Goal: Task Accomplishment & Management: Manage account settings

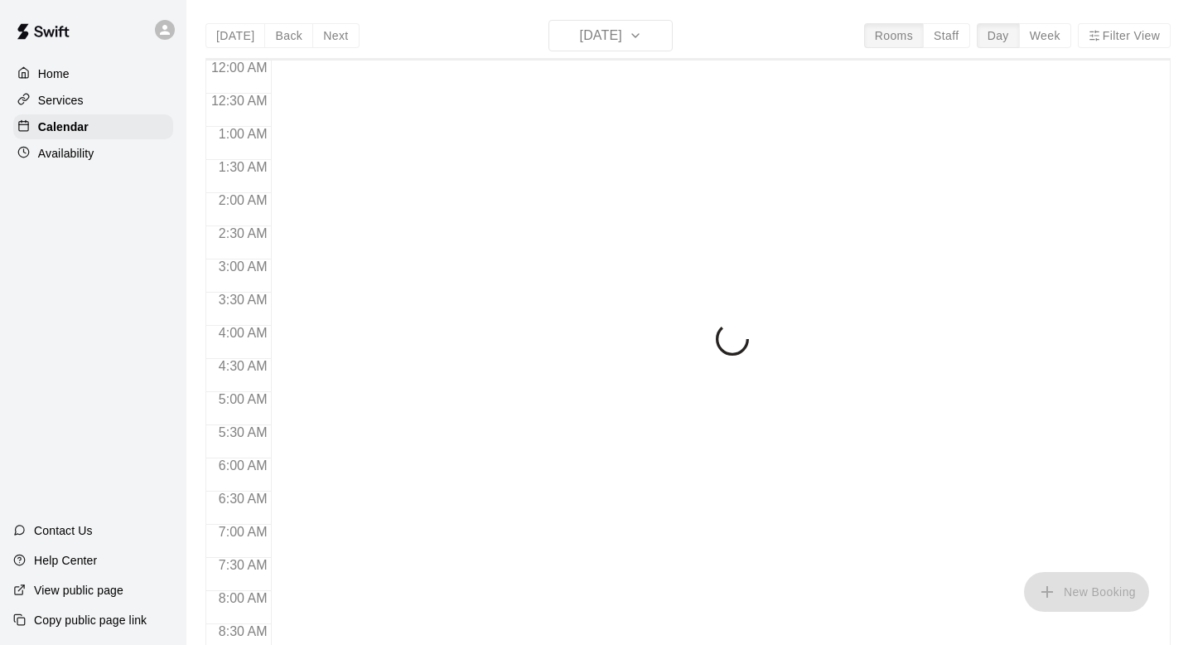
scroll to position [536, 0]
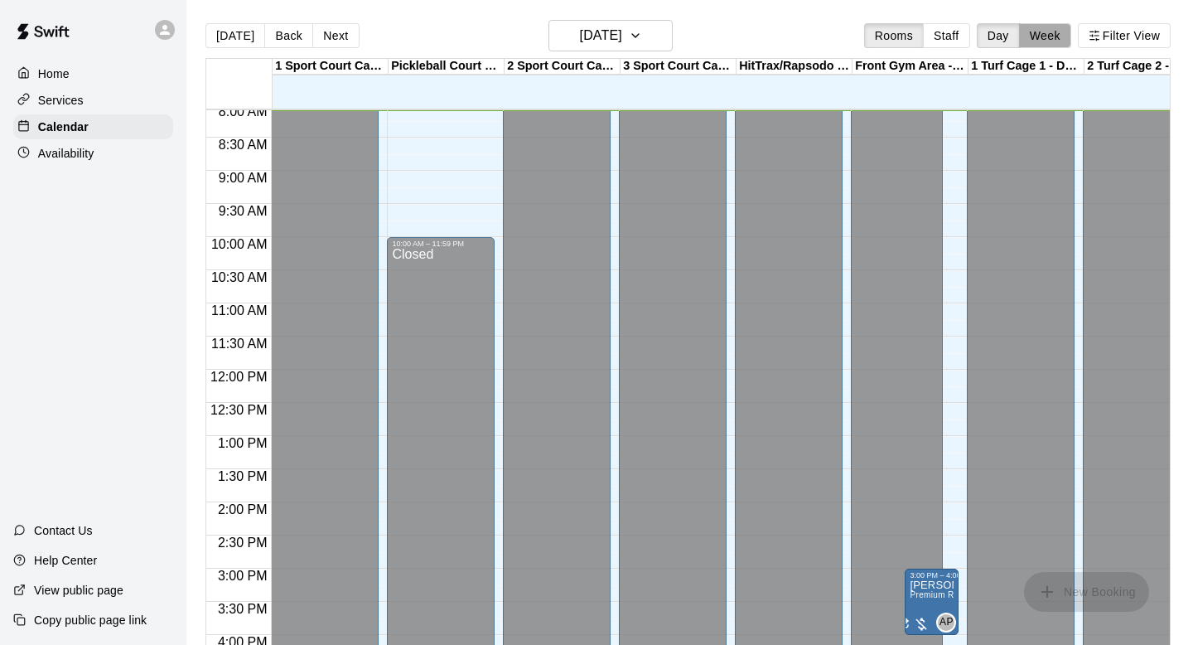
click at [1027, 41] on button "Week" at bounding box center [1045, 35] width 52 height 25
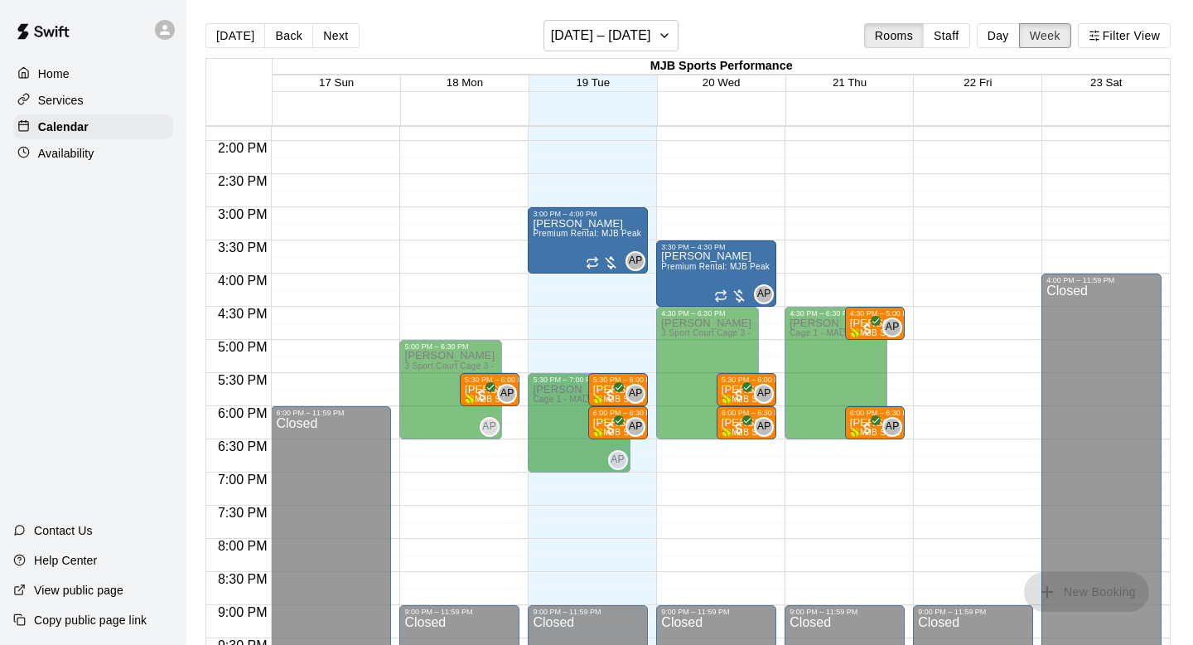
scroll to position [917, 0]
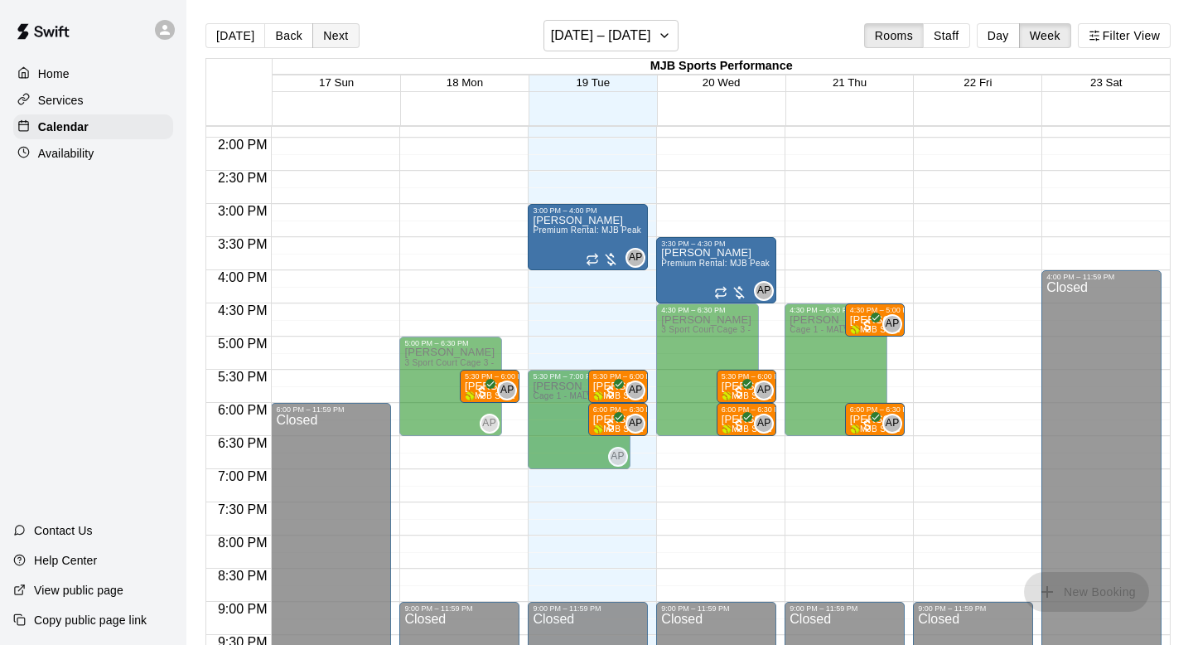
click at [341, 41] on button "Next" at bounding box center [335, 35] width 46 height 25
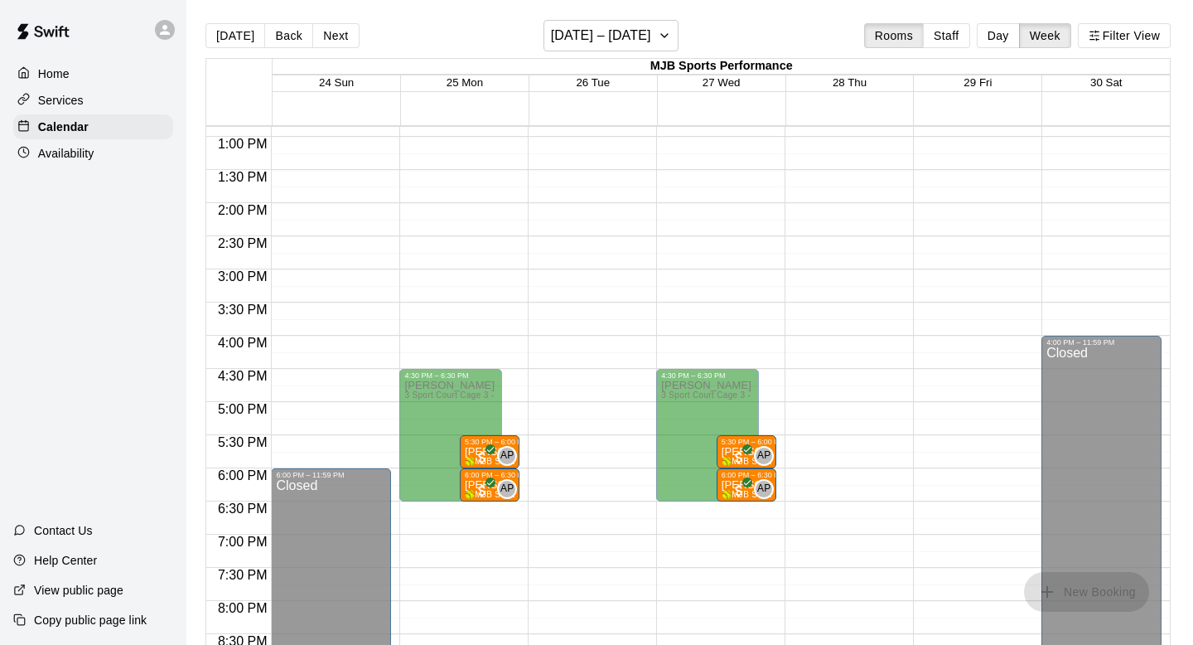
scroll to position [864, 0]
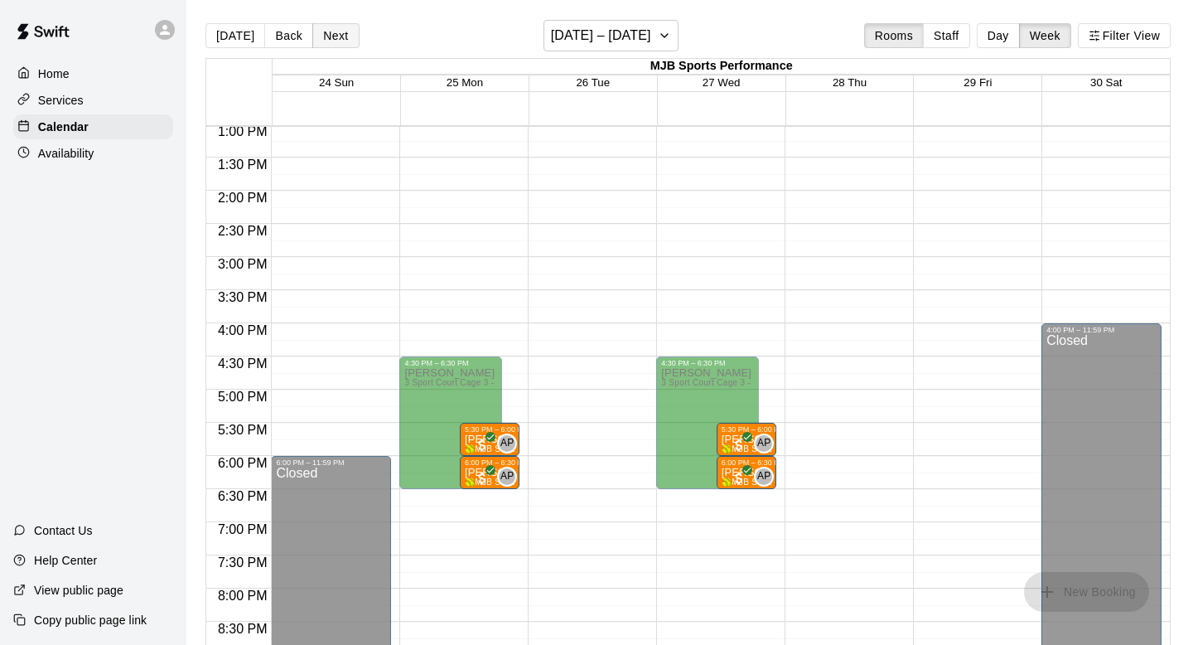
click at [343, 32] on button "Next" at bounding box center [335, 35] width 46 height 25
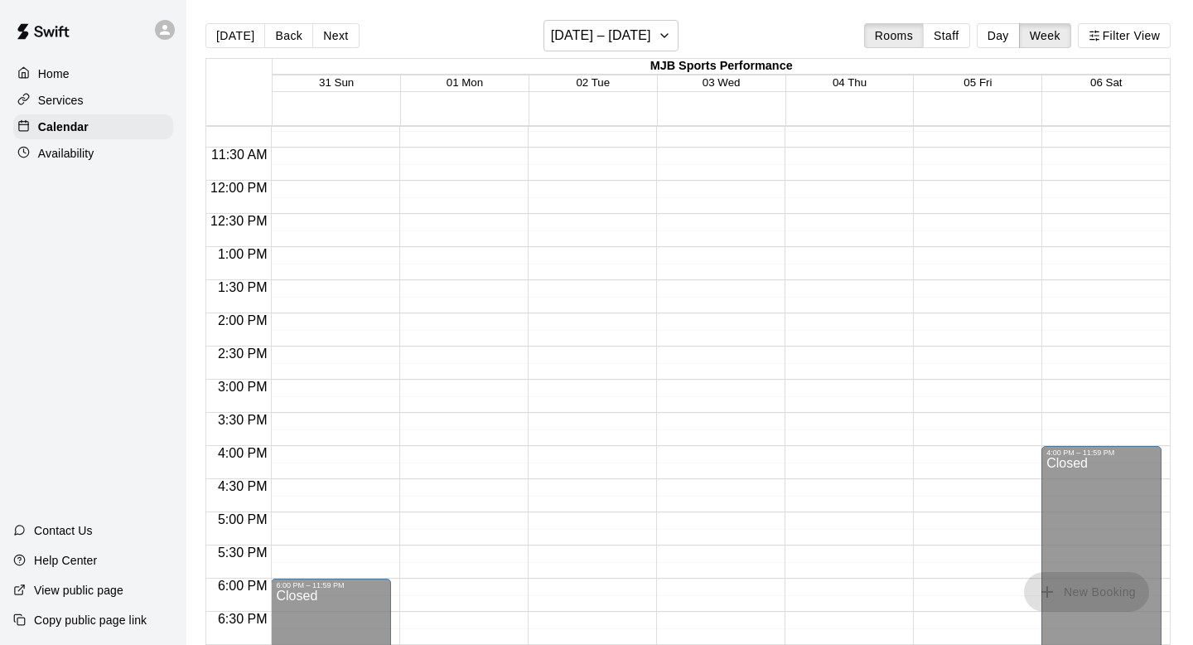
scroll to position [775, 0]
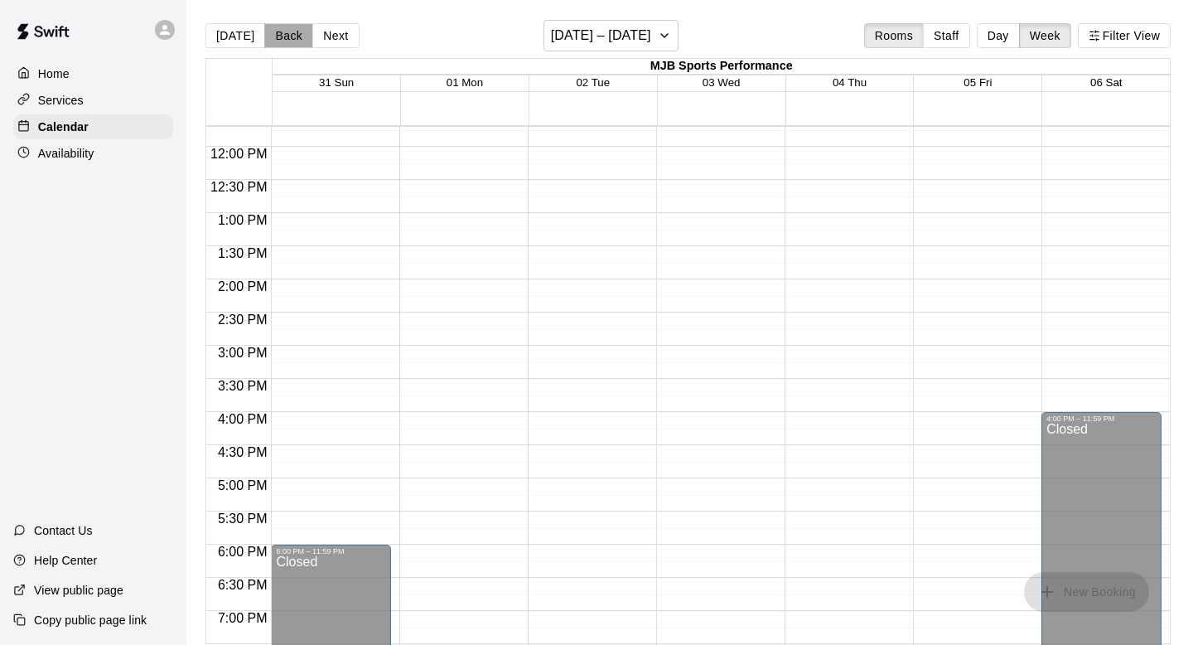
click at [283, 28] on button "Back" at bounding box center [288, 35] width 49 height 25
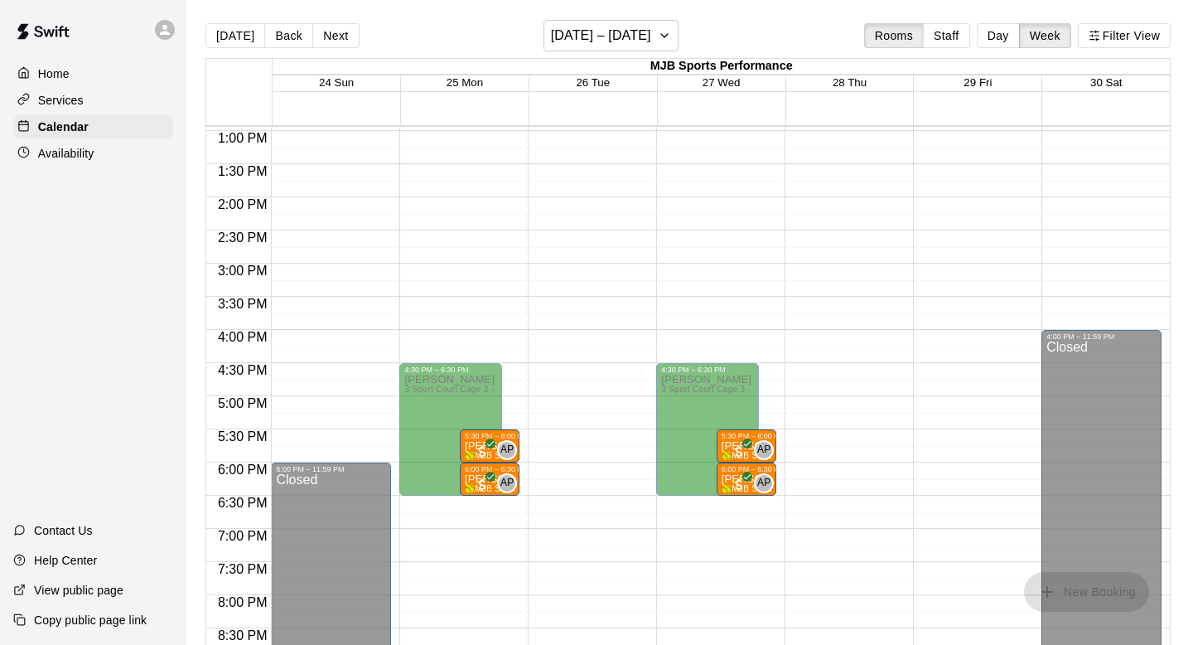
scroll to position [867, 0]
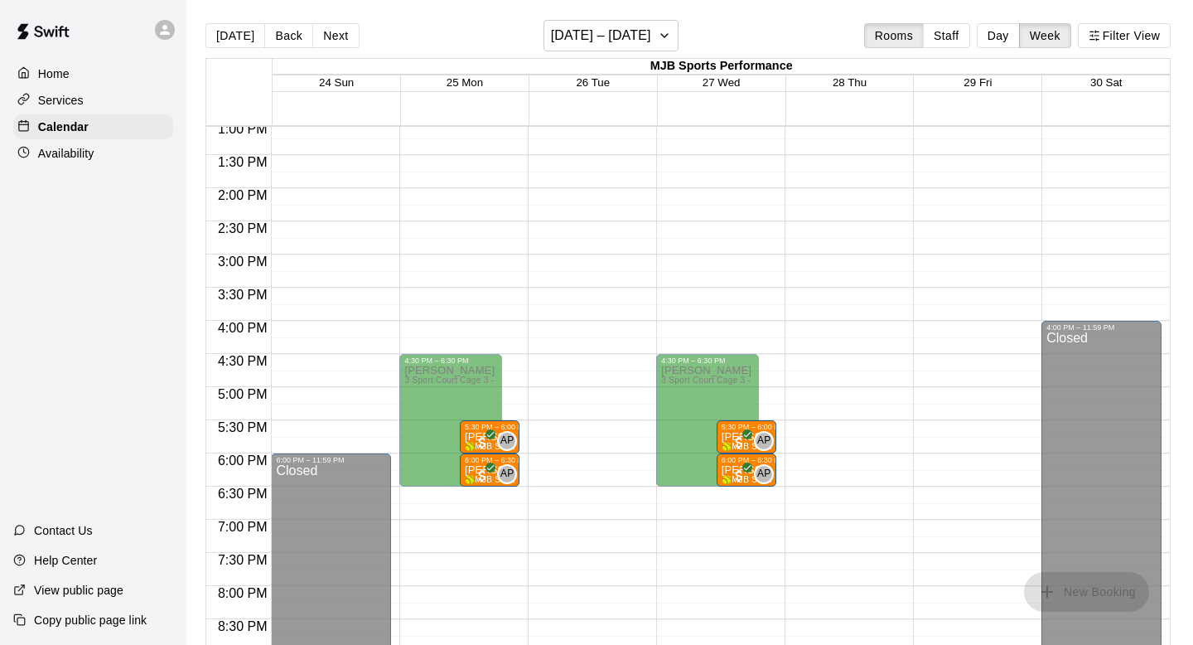
click at [441, 384] on span "3 Sport Court Cage 3 - DOWNINGTOWN, 2 Sport Court Cage 2 - DOWNINGTOWN, 1 Turf …" at bounding box center [855, 379] width 903 height 9
click at [73, 152] on p "Availability" at bounding box center [66, 153] width 56 height 17
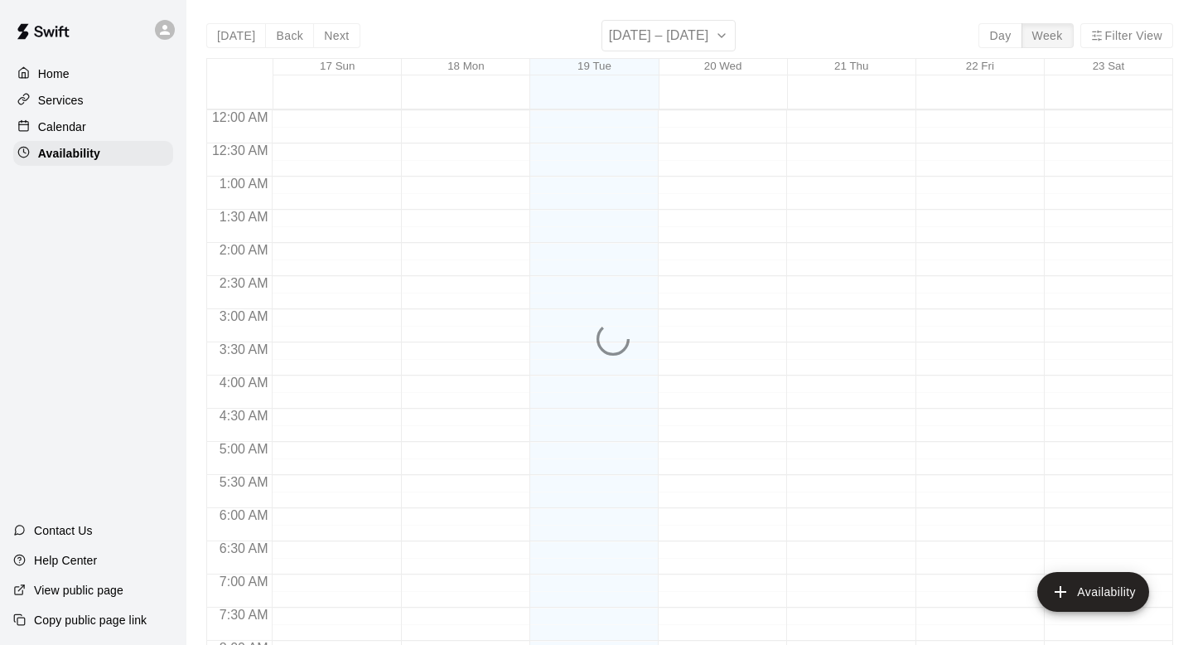
scroll to position [539, 0]
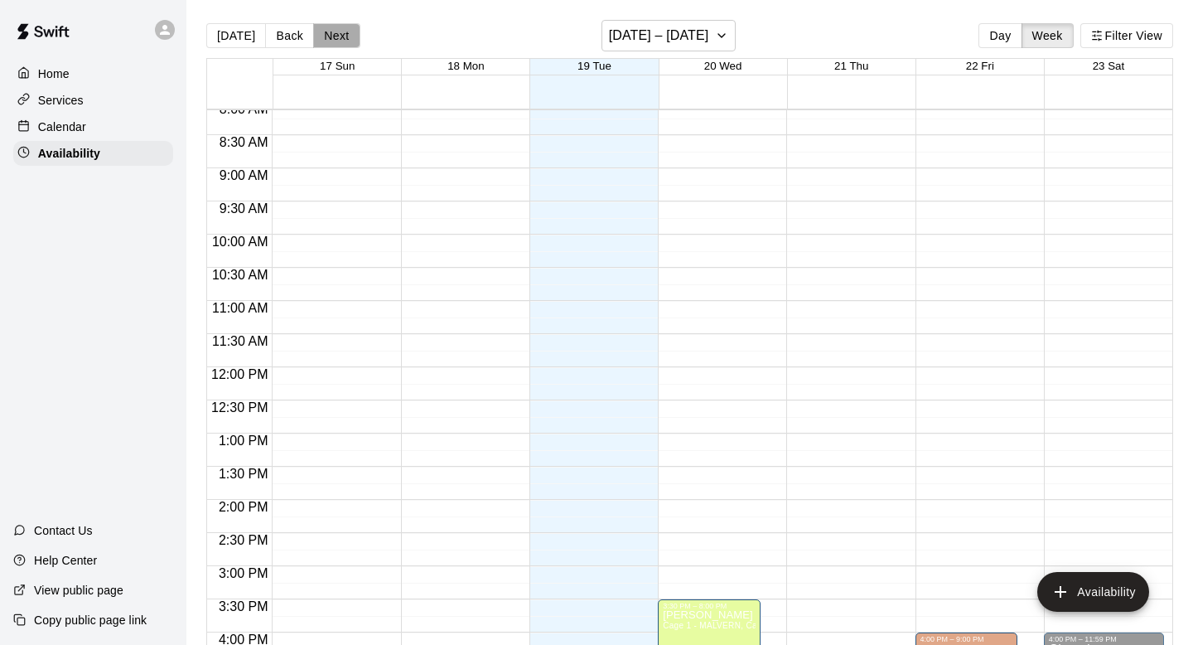
click at [332, 34] on button "Next" at bounding box center [336, 35] width 46 height 25
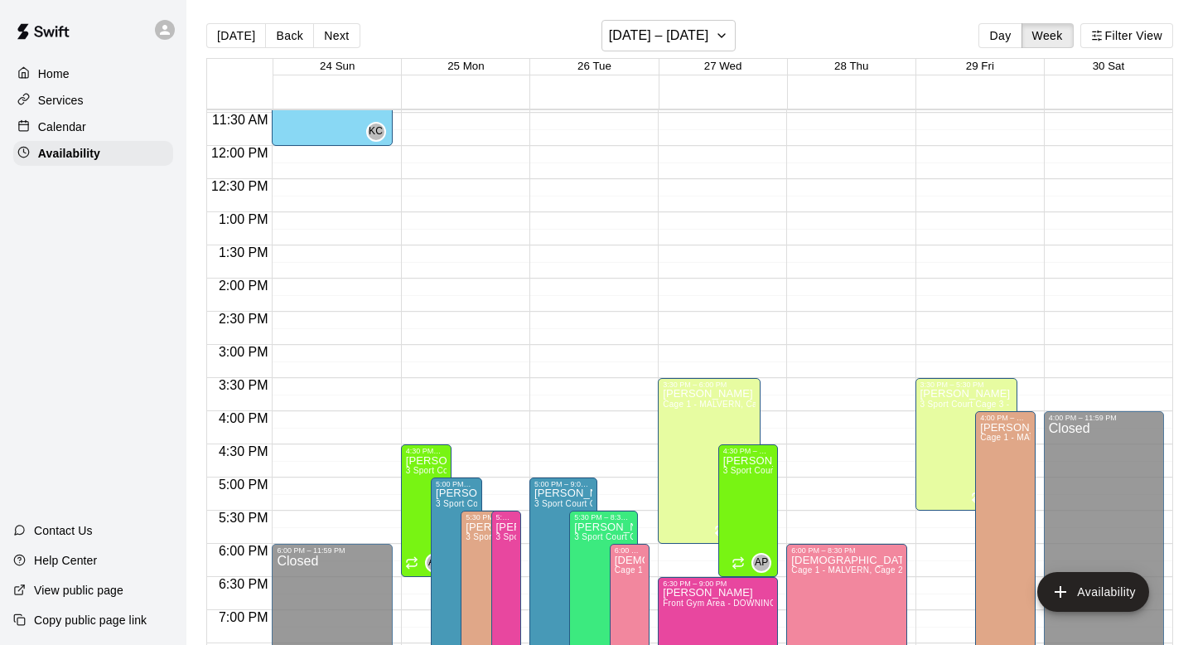
scroll to position [860, 0]
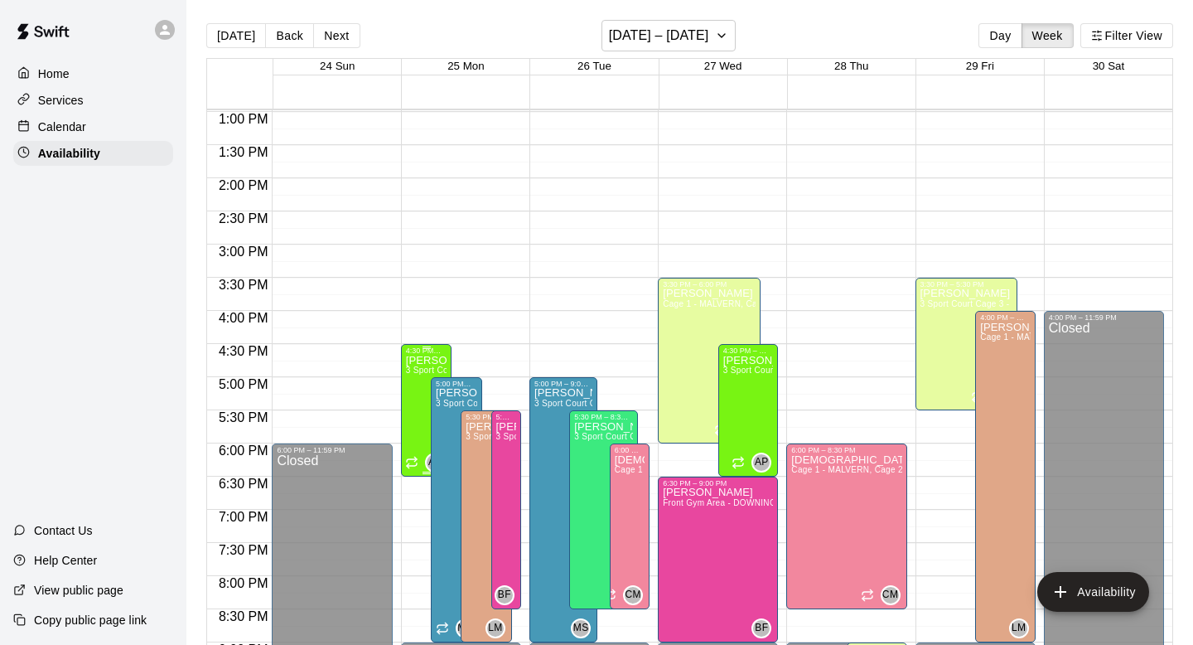
click at [418, 368] on icon "edit" at bounding box center [423, 372] width 20 height 20
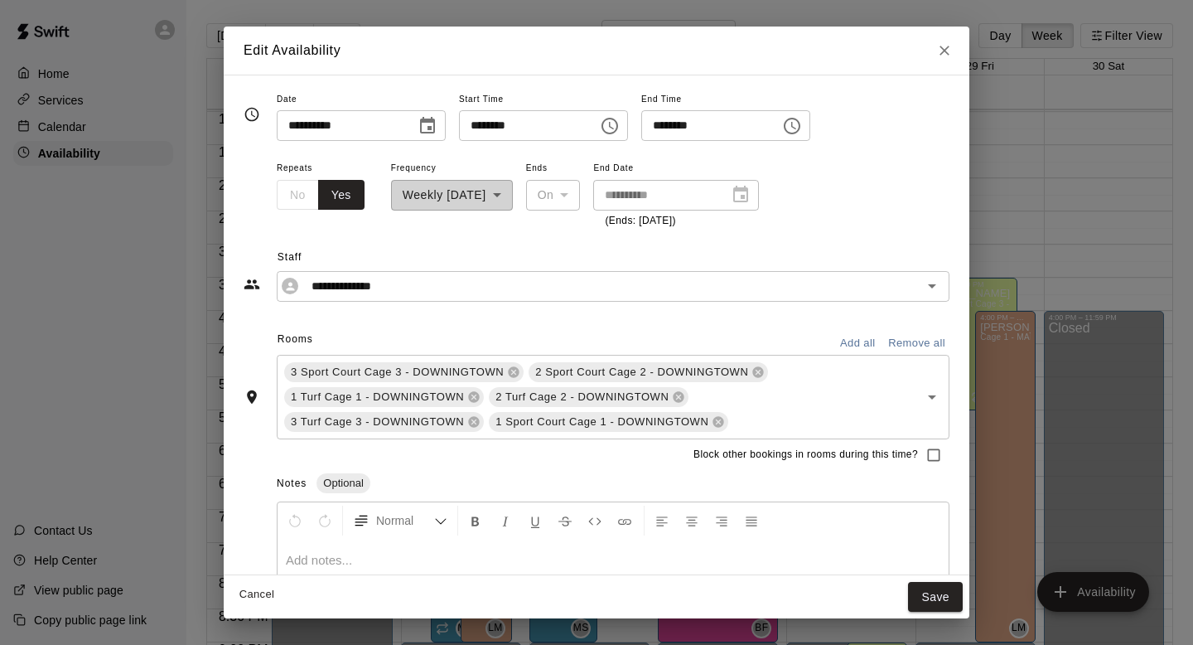
click at [669, 127] on input "********" at bounding box center [705, 125] width 128 height 31
type input "********"
click at [939, 592] on button "Save" at bounding box center [935, 597] width 55 height 31
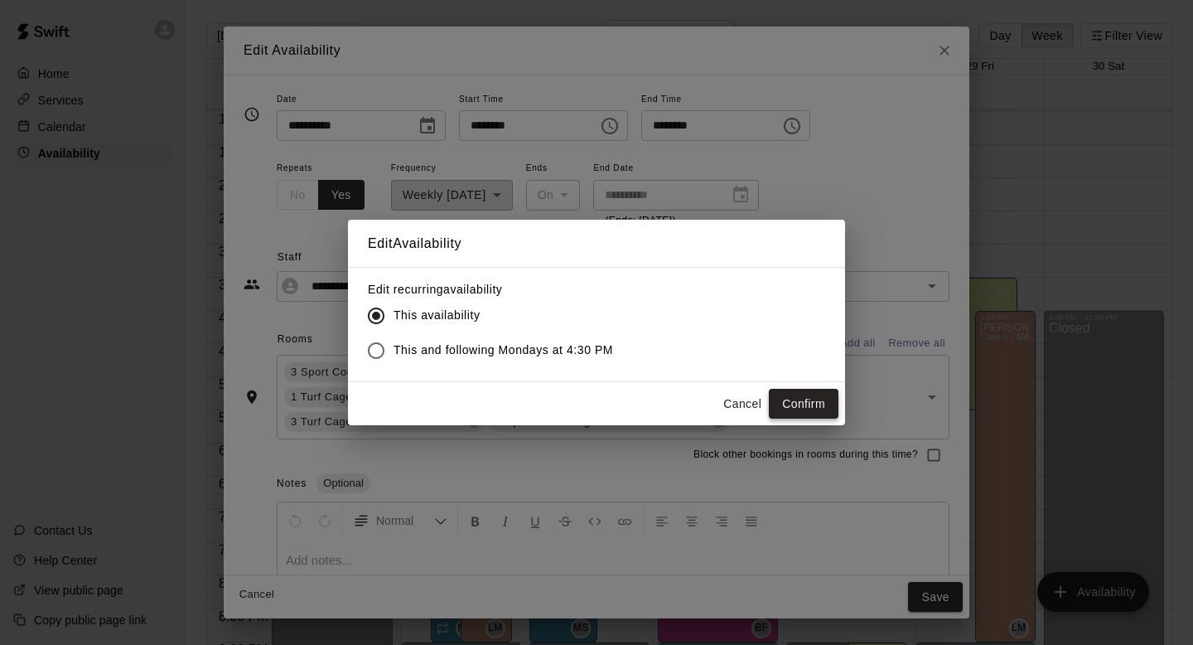
click at [822, 412] on button "Confirm" at bounding box center [804, 404] width 70 height 31
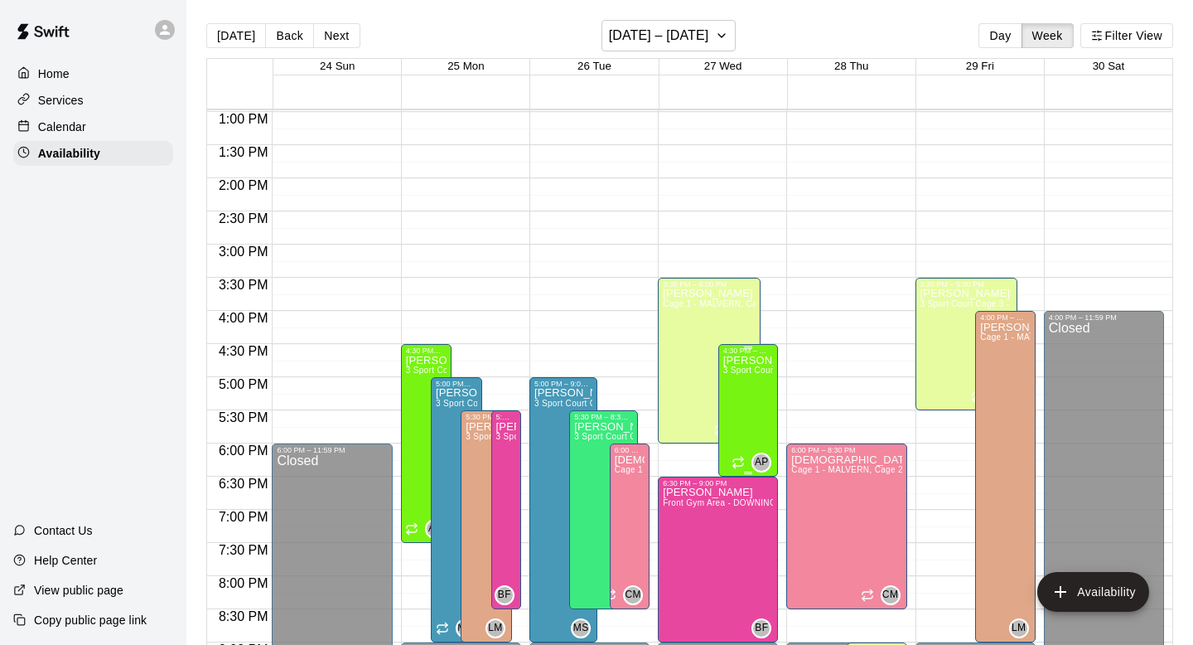
click at [744, 370] on icon "edit" at bounding box center [740, 372] width 20 height 20
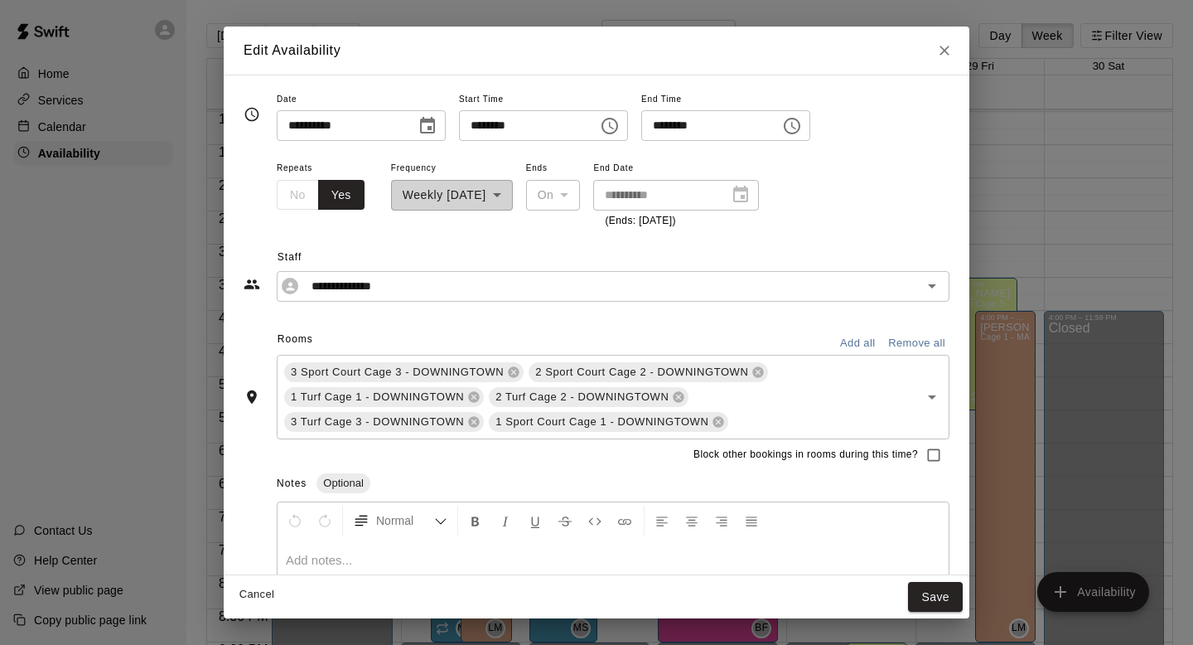
click at [670, 127] on input "********" at bounding box center [705, 125] width 128 height 31
type input "********"
click at [918, 594] on button "Save" at bounding box center [935, 597] width 55 height 31
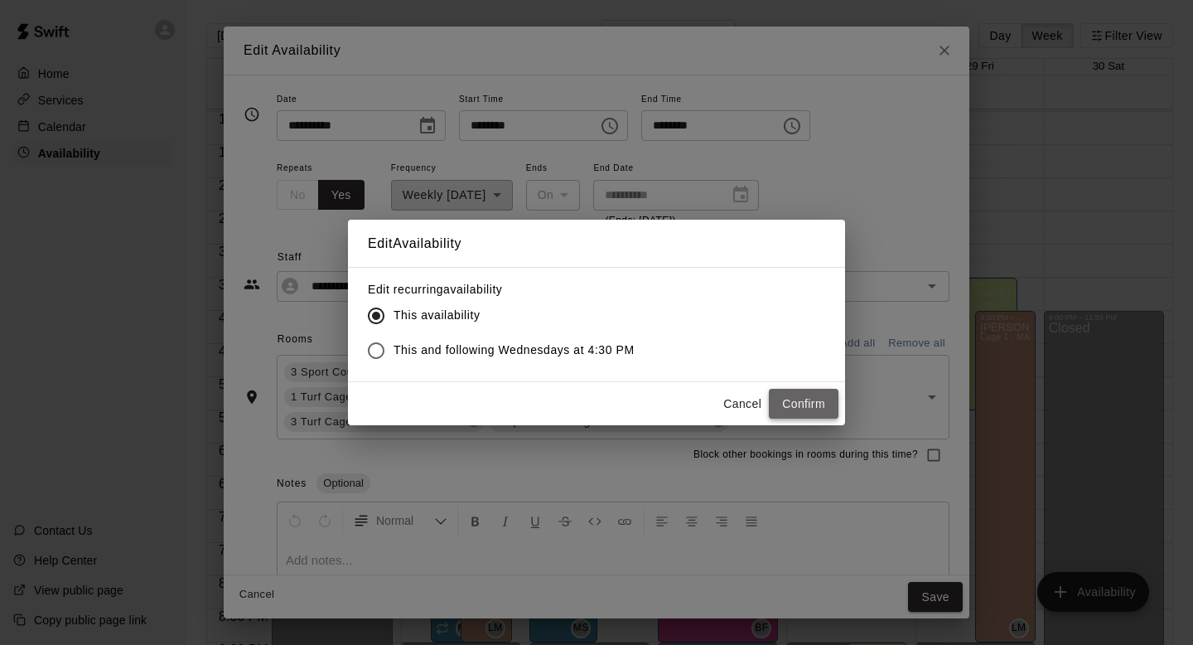
click at [809, 405] on button "Confirm" at bounding box center [804, 404] width 70 height 31
